Goal: Find specific page/section: Find specific page/section

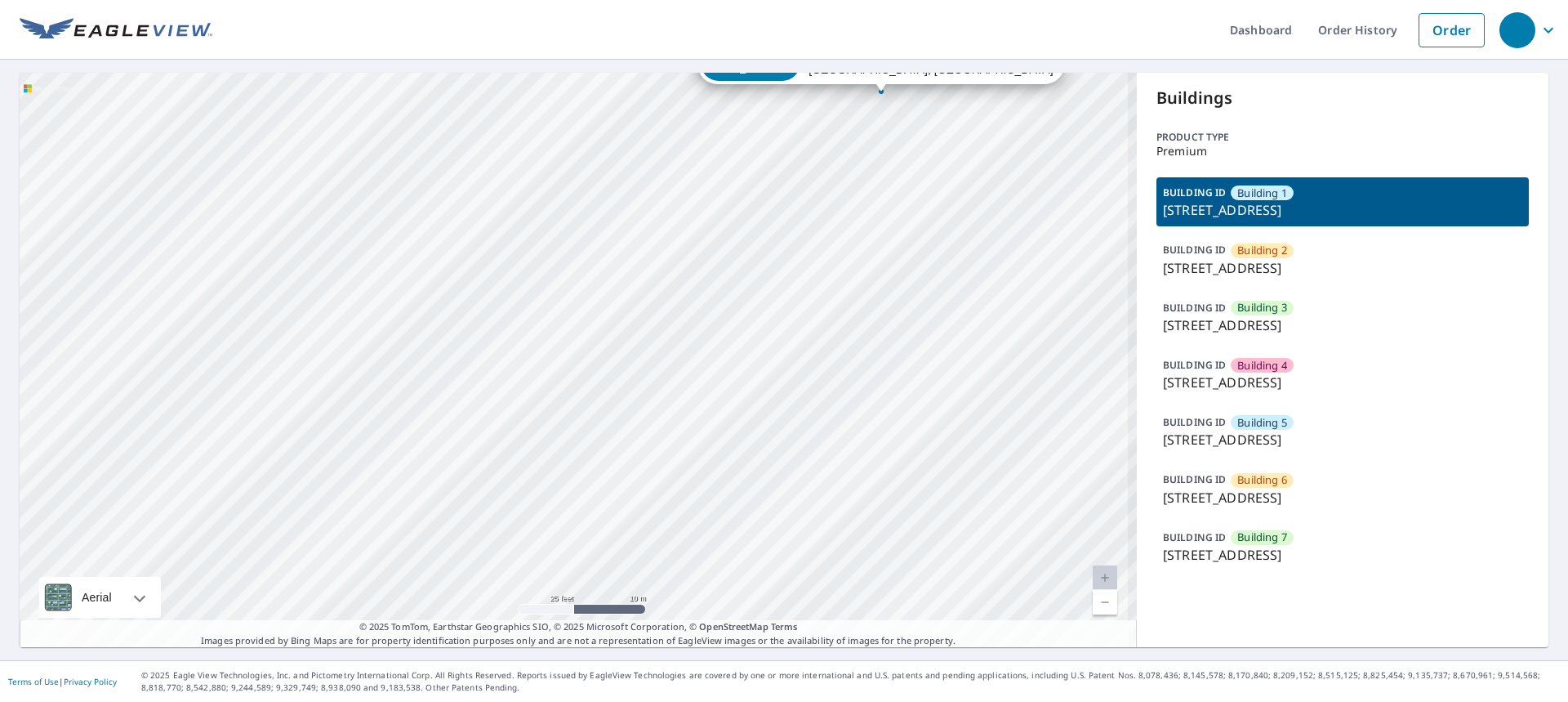
drag, startPoint x: 565, startPoint y: 375, endPoint x: 400, endPoint y: 601, distance: 279.8
click at [398, 613] on div "Building [GEOGRAPHIC_DATA][STREET_ADDRESS] [GEOGRAPHIC_DATA][STREET_ADDRESS] [G…" at bounding box center [578, 360] width 1117 height 575
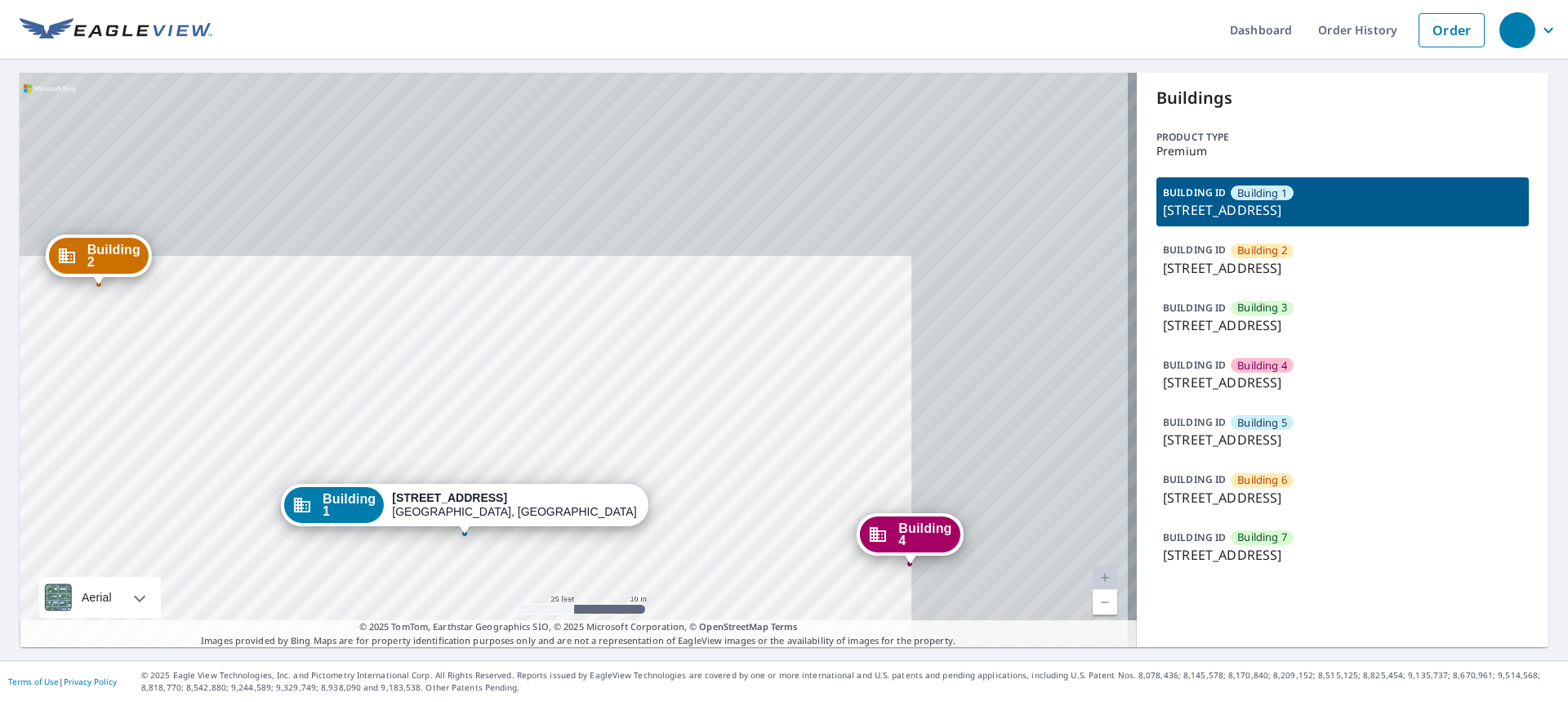
drag, startPoint x: 558, startPoint y: 394, endPoint x: 305, endPoint y: 605, distance: 329.4
click at [305, 605] on div "Building [GEOGRAPHIC_DATA][STREET_ADDRESS] [GEOGRAPHIC_DATA][STREET_ADDRESS] [G…" at bounding box center [578, 360] width 1117 height 575
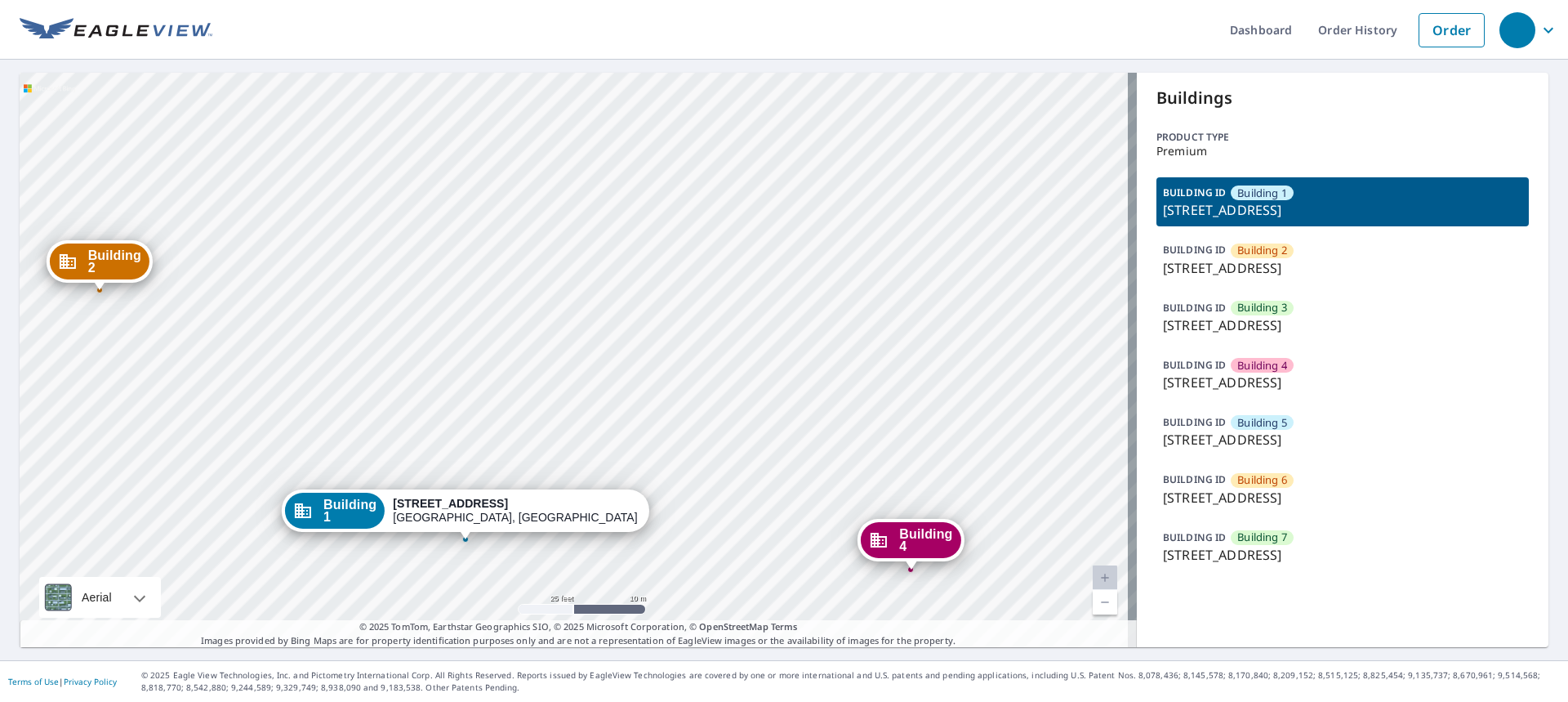
drag, startPoint x: 574, startPoint y: 283, endPoint x: 616, endPoint y: 498, distance: 219.1
click at [616, 498] on div "Building [GEOGRAPHIC_DATA][STREET_ADDRESS] [GEOGRAPHIC_DATA][STREET_ADDRESS] [G…" at bounding box center [578, 360] width 1117 height 575
